Goal: Go to known website: Access a specific website the user already knows

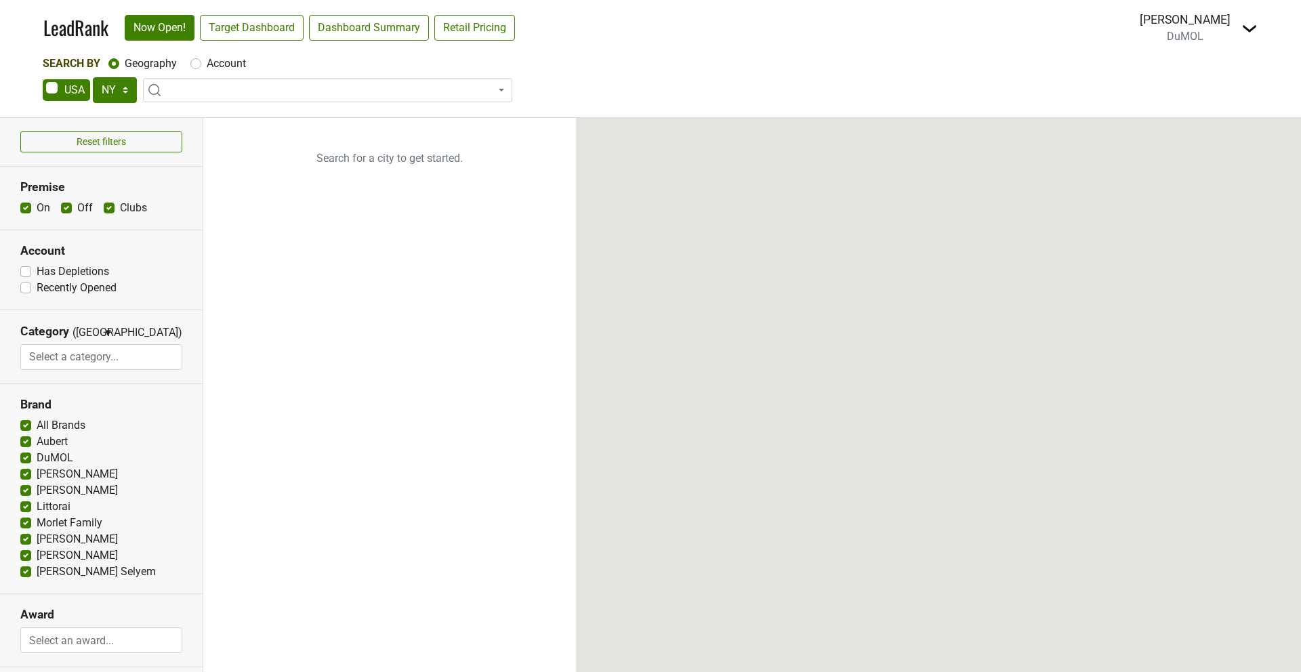
select select "NY"
select select
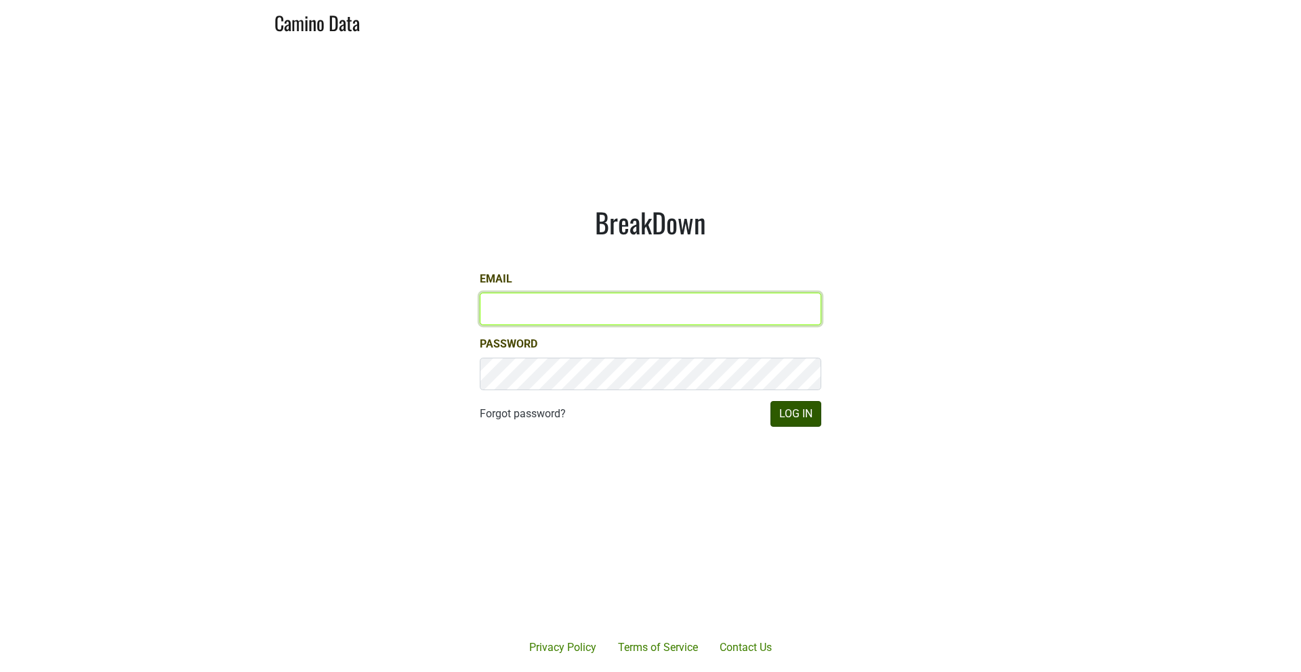
type input "mariette@dumol.com"
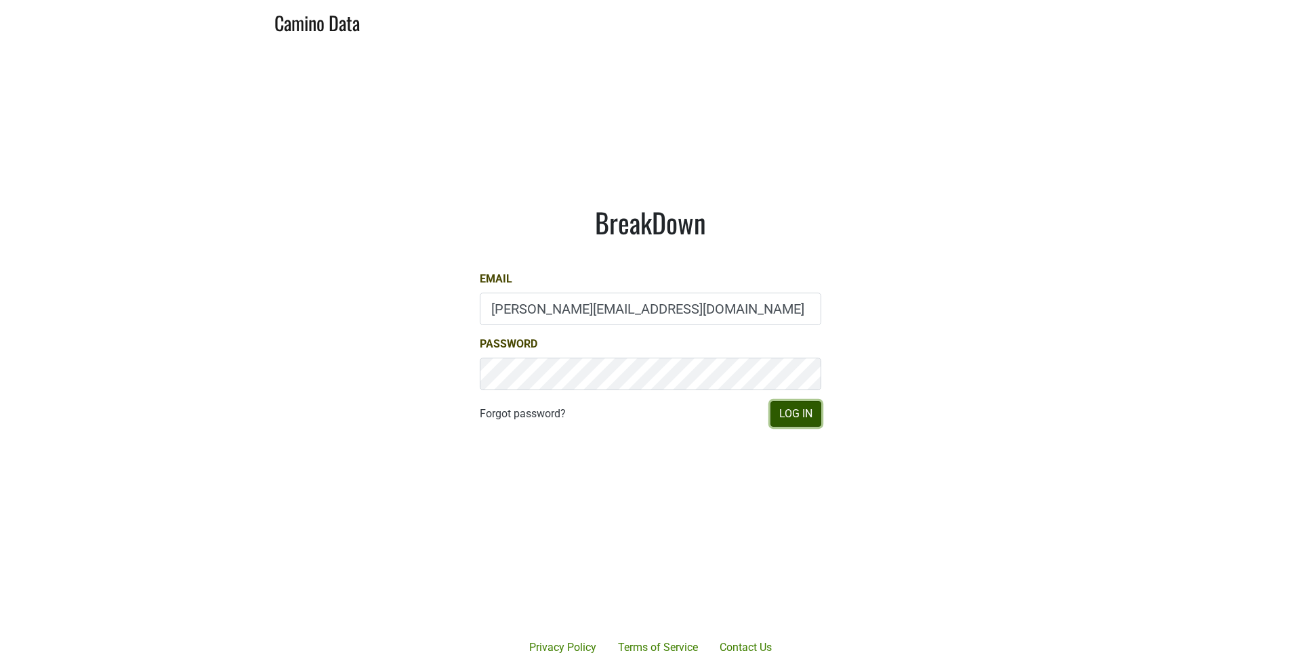
click at [792, 414] on button "Log In" at bounding box center [796, 414] width 51 height 26
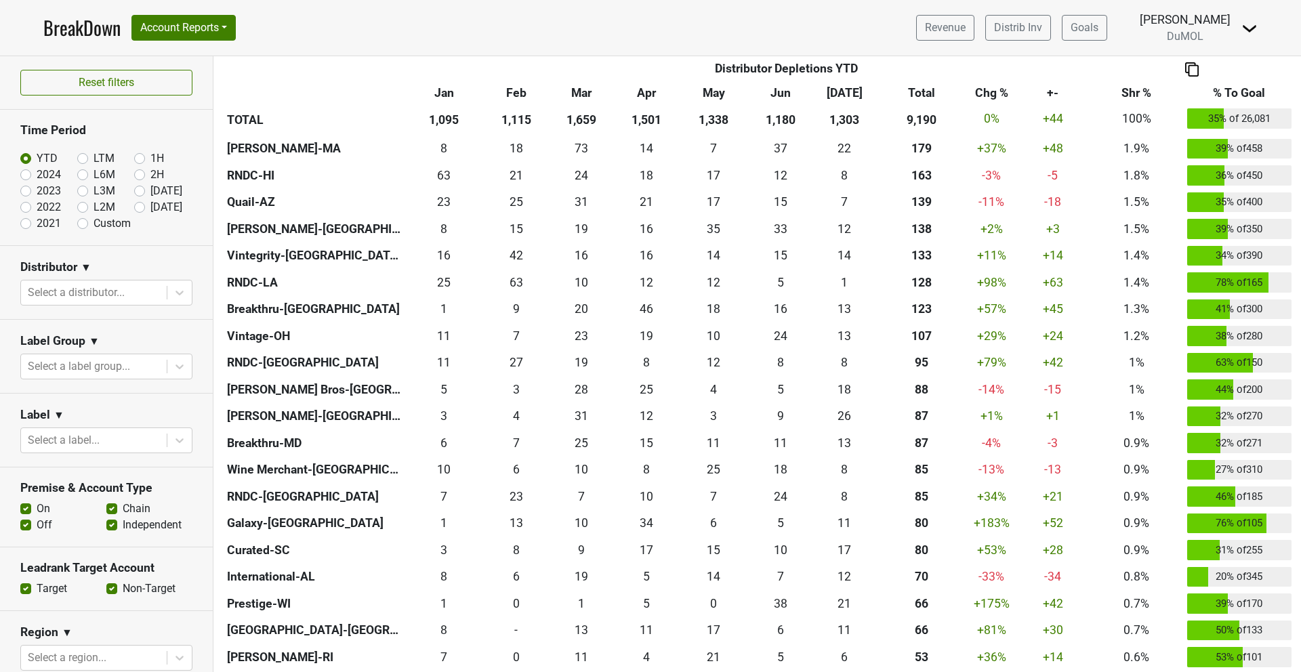
scroll to position [554, 0]
